Goal: Check status: Verify the current state of an ongoing process or item

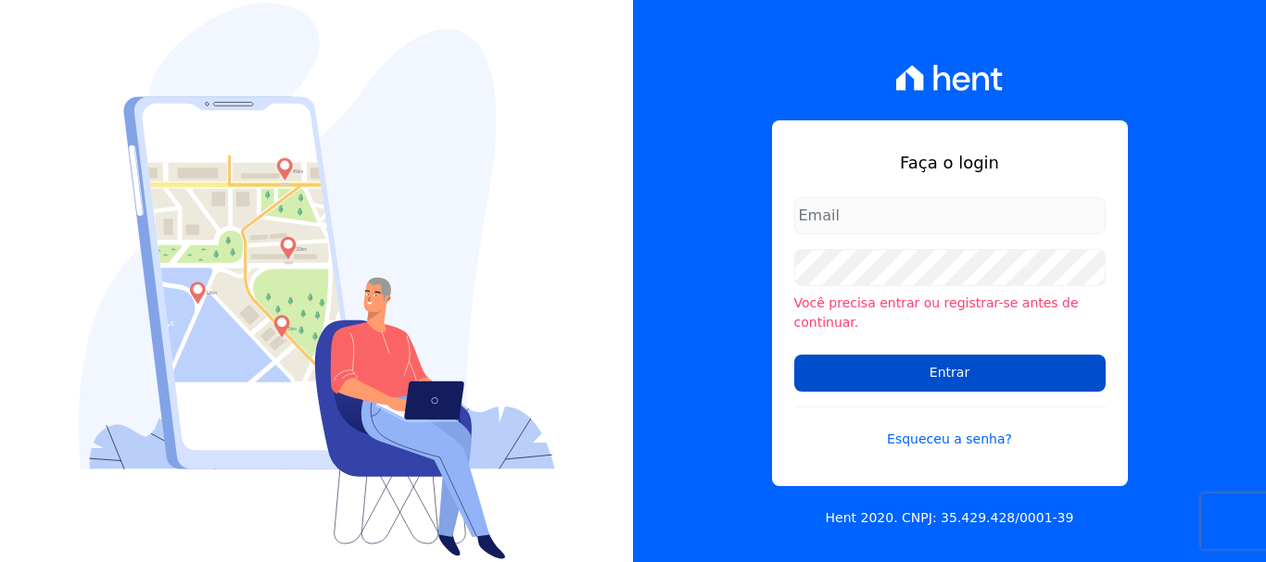
type input "[EMAIL_ADDRESS][DOMAIN_NAME]"
click at [971, 379] on input "Entrar" at bounding box center [949, 373] width 311 height 37
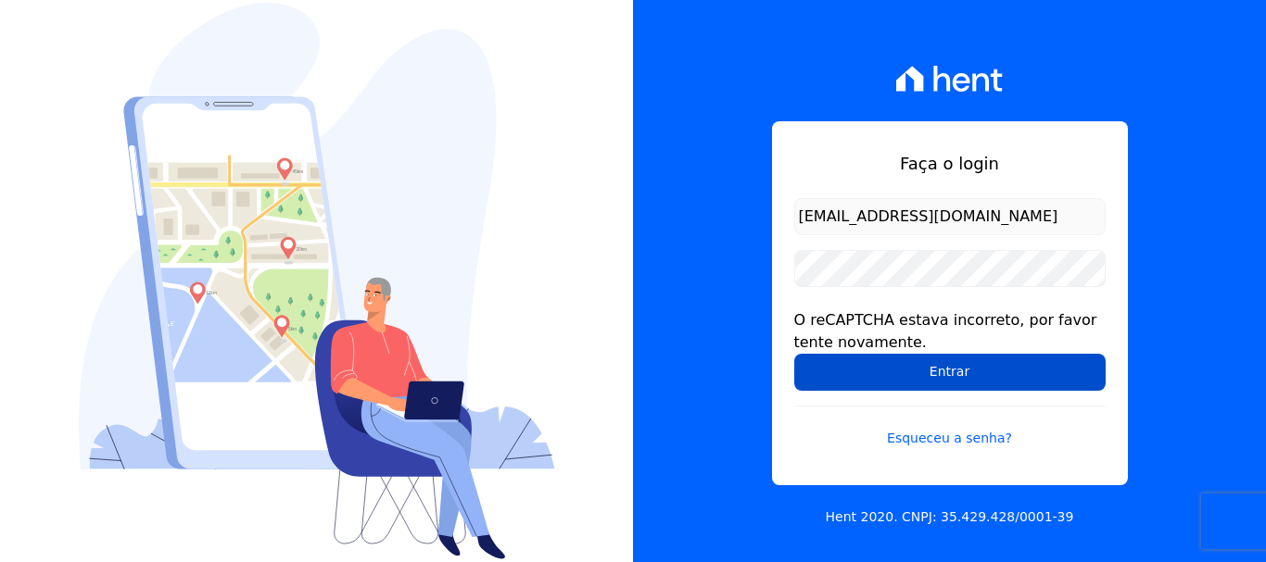
click at [969, 356] on input "Entrar" at bounding box center [949, 372] width 311 height 37
click at [978, 365] on input "Entrar" at bounding box center [949, 372] width 311 height 37
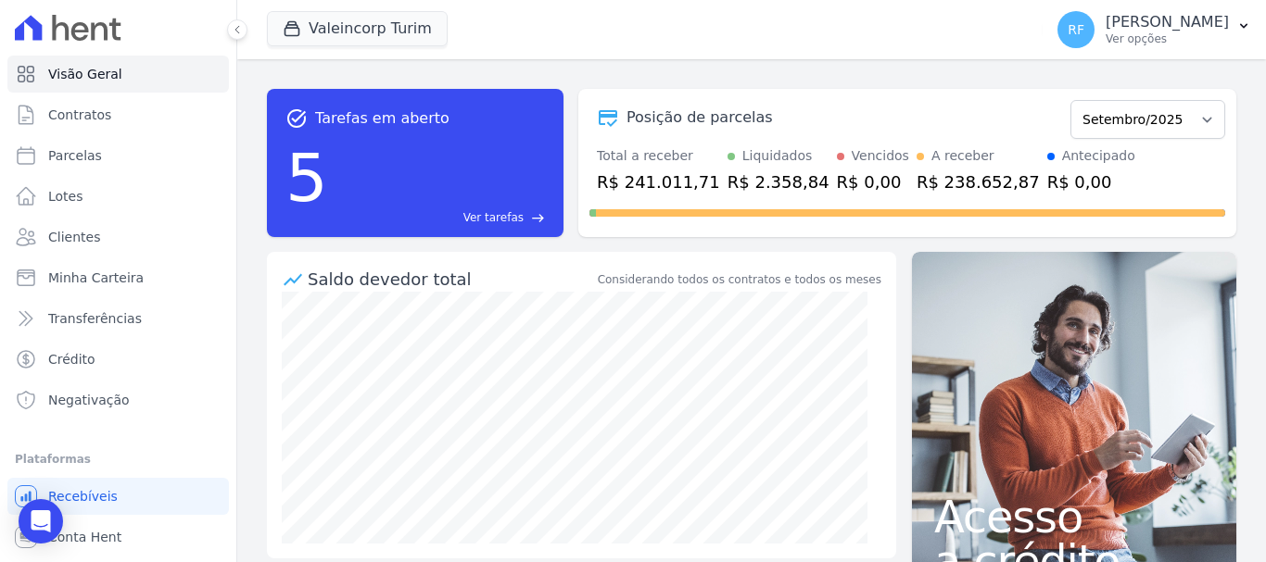
click at [98, 134] on ul "Visão Geral Contratos Parcelas Lotes Clientes Minha Carteira Transferências Cré…" at bounding box center [117, 237] width 221 height 363
click at [108, 165] on link "Parcelas" at bounding box center [117, 155] width 221 height 37
select select
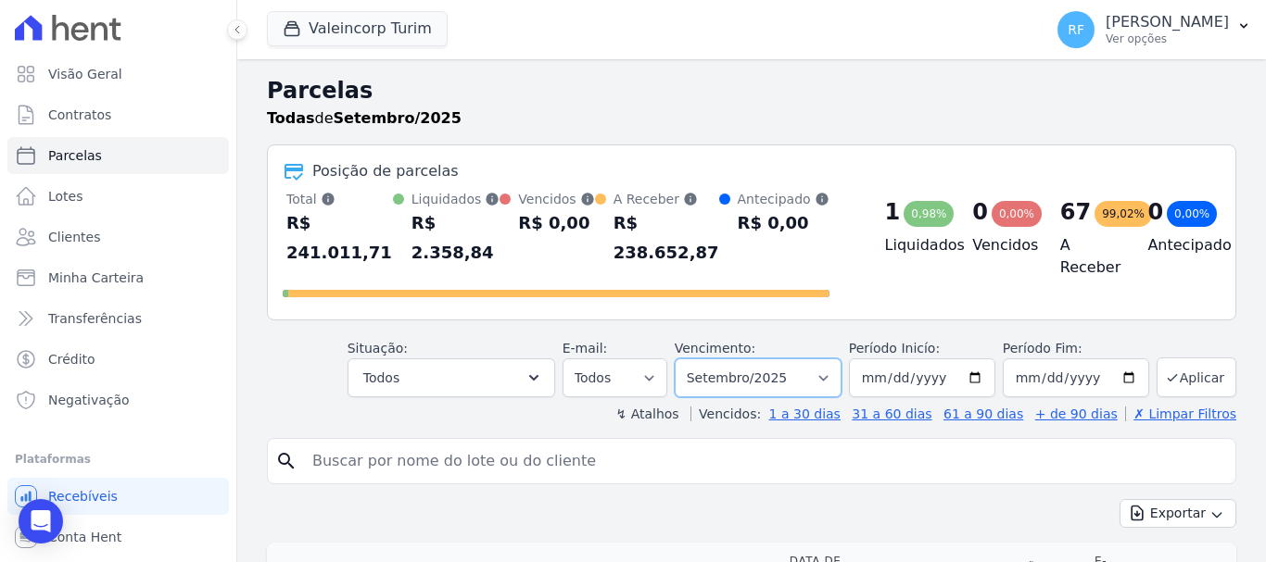
click at [770, 359] on select "Filtrar por período ──────── Todos os meses Julho/2024 Agosto/2024 Setembro/202…" at bounding box center [757, 378] width 167 height 39
select select "08/2025"
click at [687, 359] on select "Filtrar por período ──────── Todos os meses Julho/2024 Agosto/2024 Setembro/202…" at bounding box center [757, 378] width 167 height 39
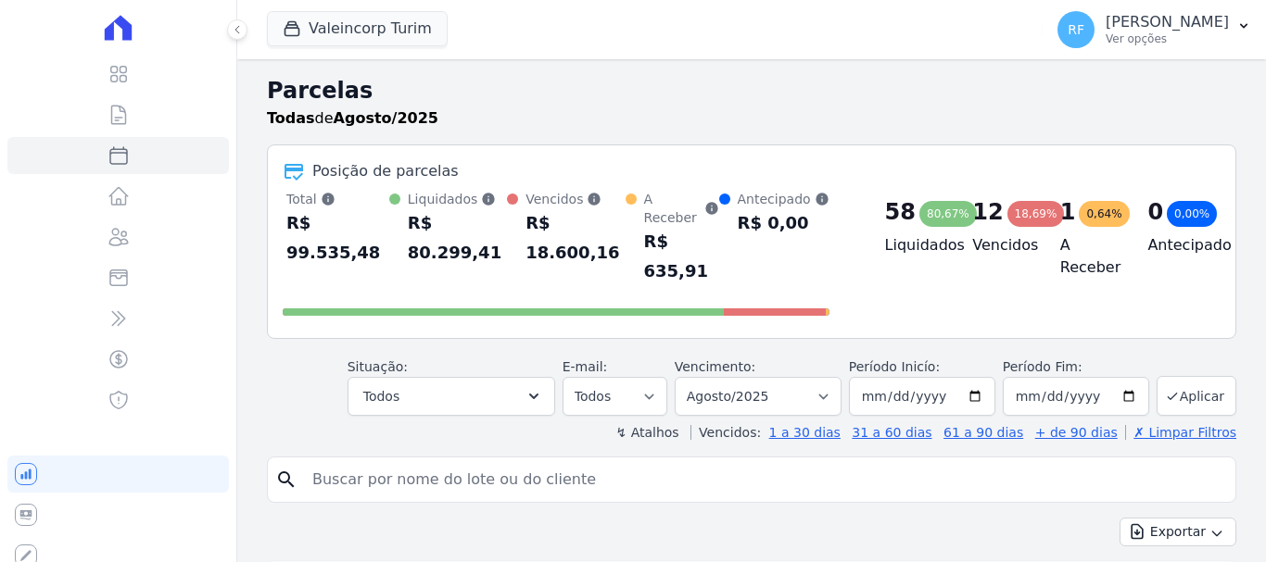
select select
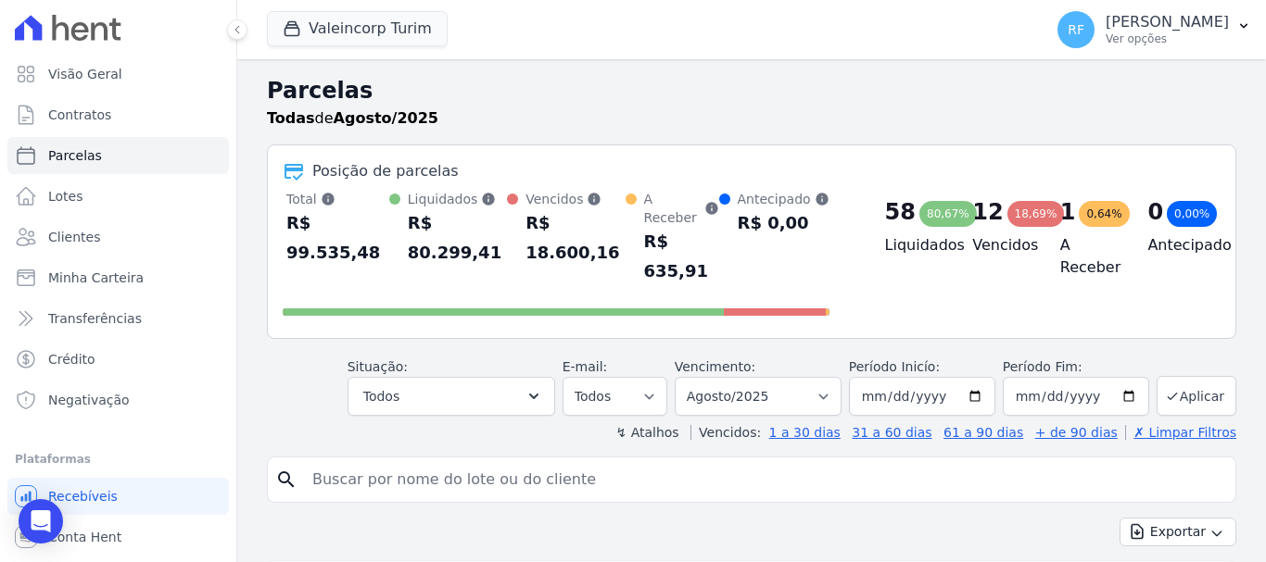
drag, startPoint x: 0, startPoint y: 0, endPoint x: 604, endPoint y: 439, distance: 746.8
click at [604, 461] on input "search" at bounding box center [764, 479] width 926 height 37
type input "[PERSON_NAME]"
select select
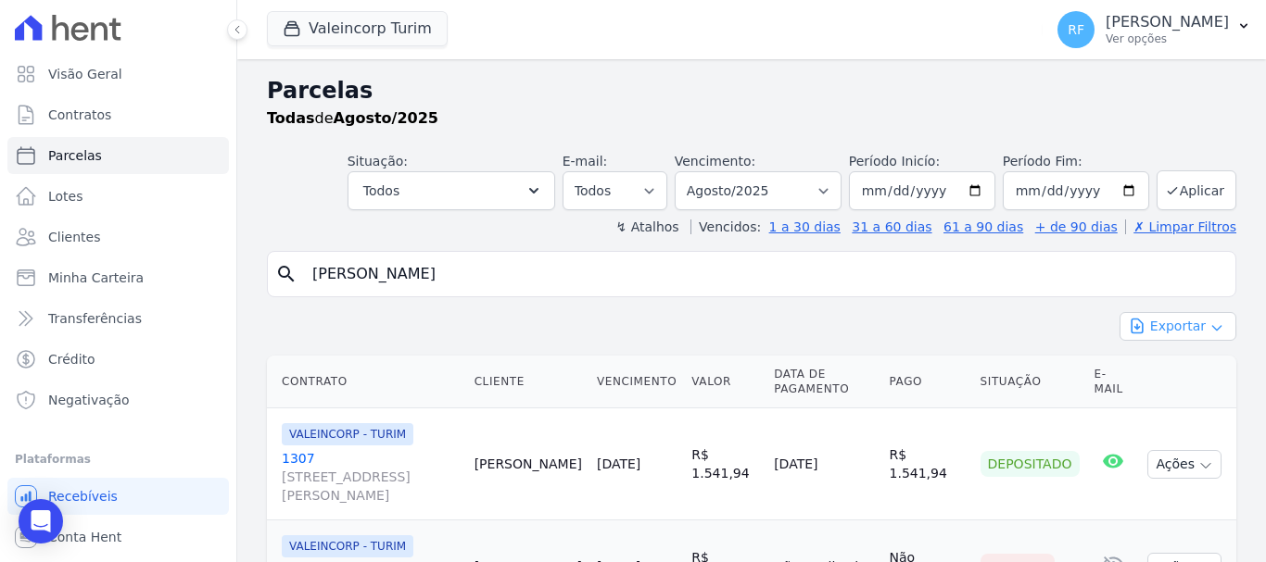
scroll to position [108, 0]
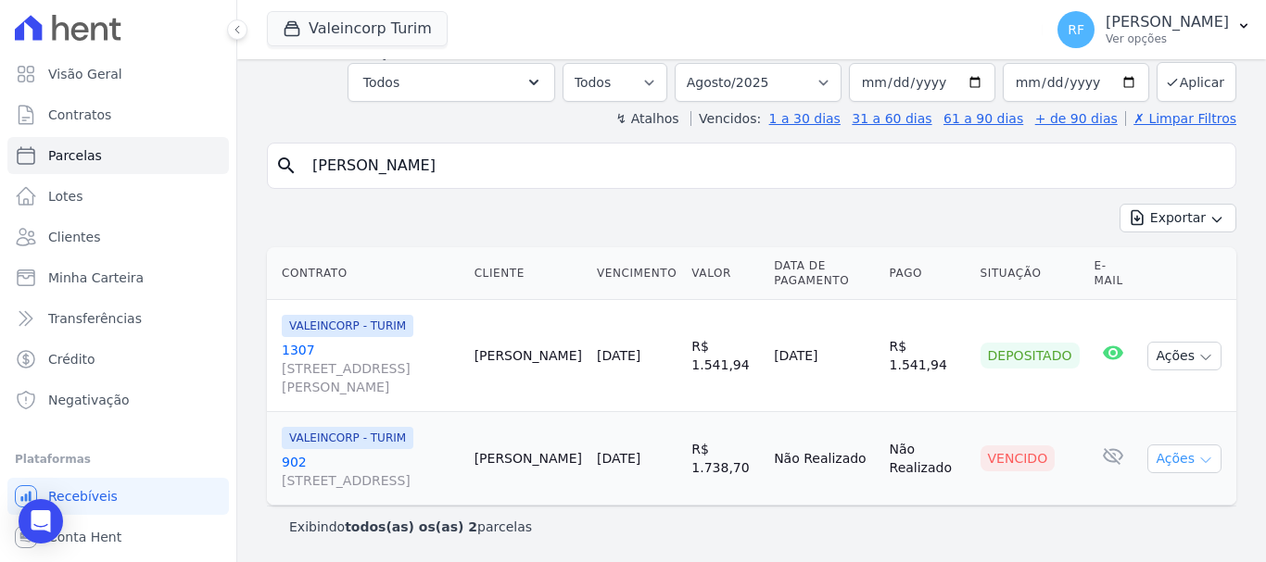
click at [1152, 458] on button "Ações" at bounding box center [1184, 459] width 74 height 29
click at [1149, 500] on link "Ver boleto" at bounding box center [1177, 502] width 178 height 34
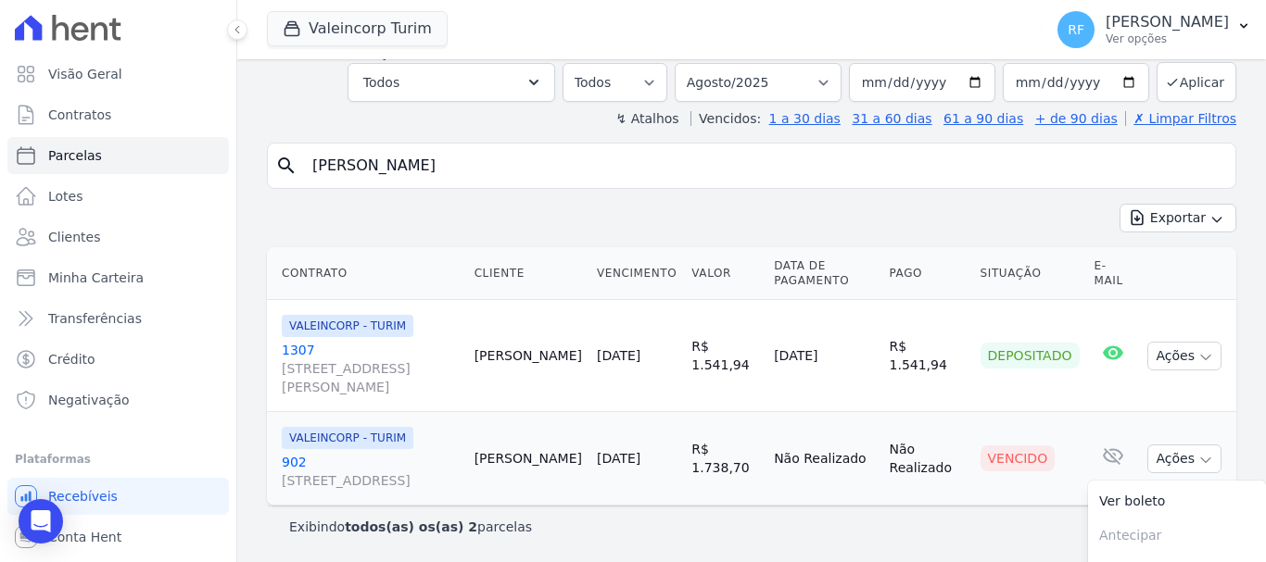
click at [293, 465] on link "[GEOGRAPHIC_DATA][STREET_ADDRESS]" at bounding box center [371, 471] width 178 height 37
